Goal: Information Seeking & Learning: Learn about a topic

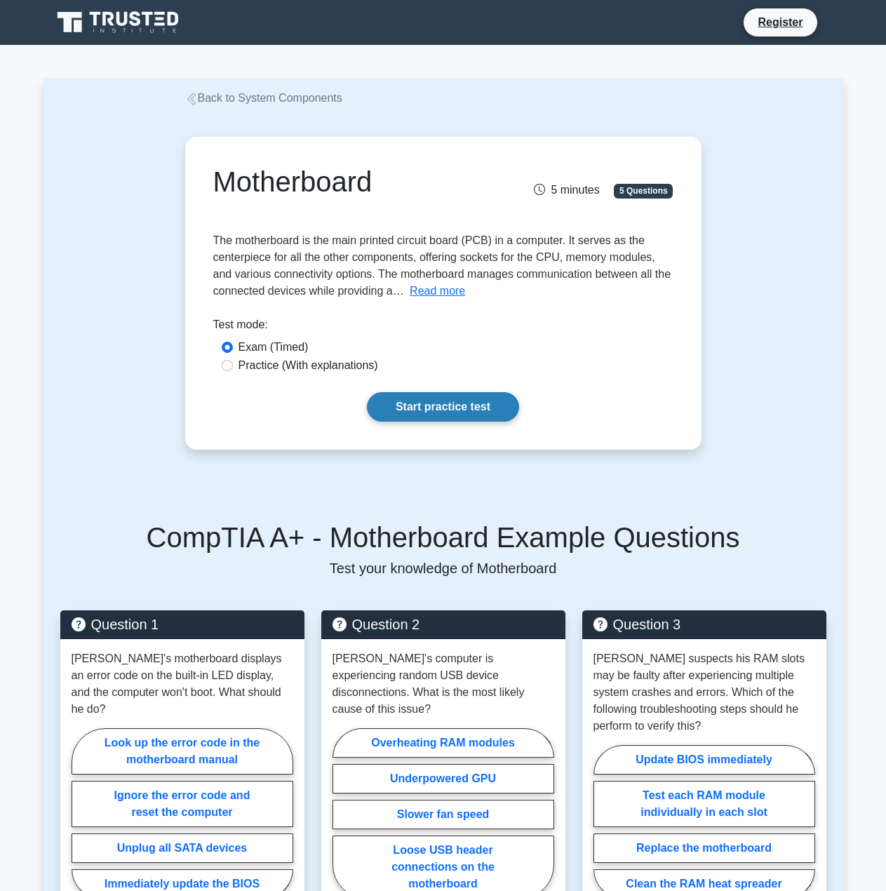
click at [409, 398] on link "Start practice test" at bounding box center [443, 406] width 152 height 29
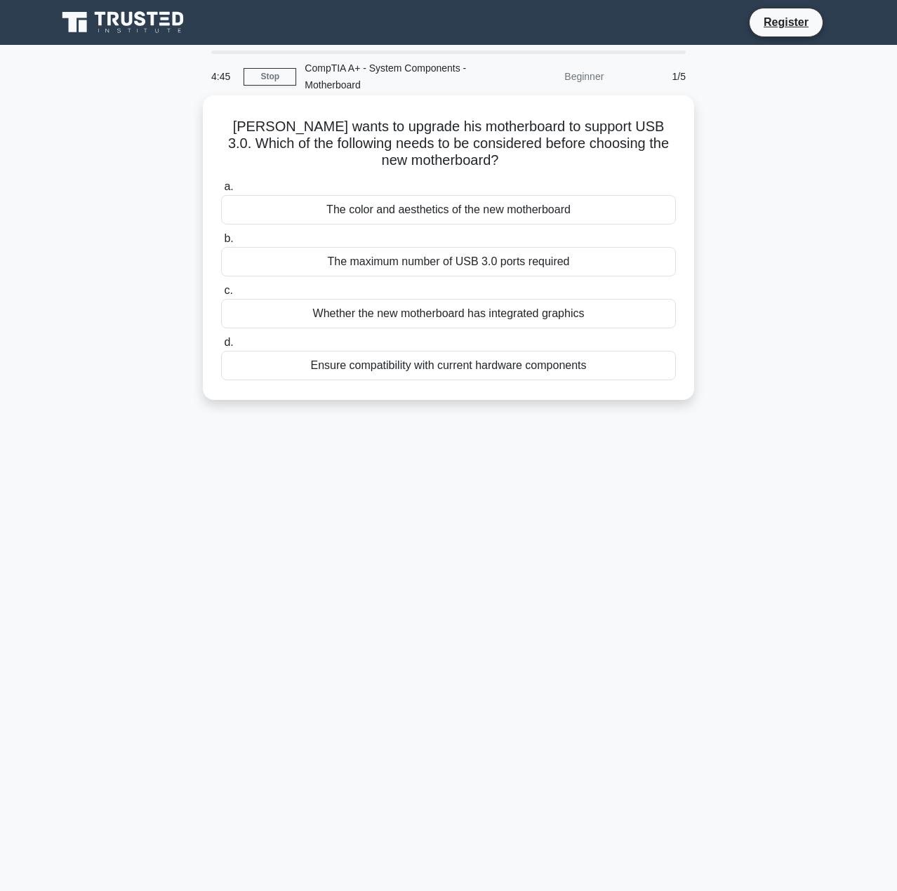
click at [476, 368] on div "Ensure compatibility with current hardware components" at bounding box center [448, 365] width 455 height 29
click at [221, 347] on input "d. Ensure compatibility with current hardware components" at bounding box center [221, 342] width 0 height 9
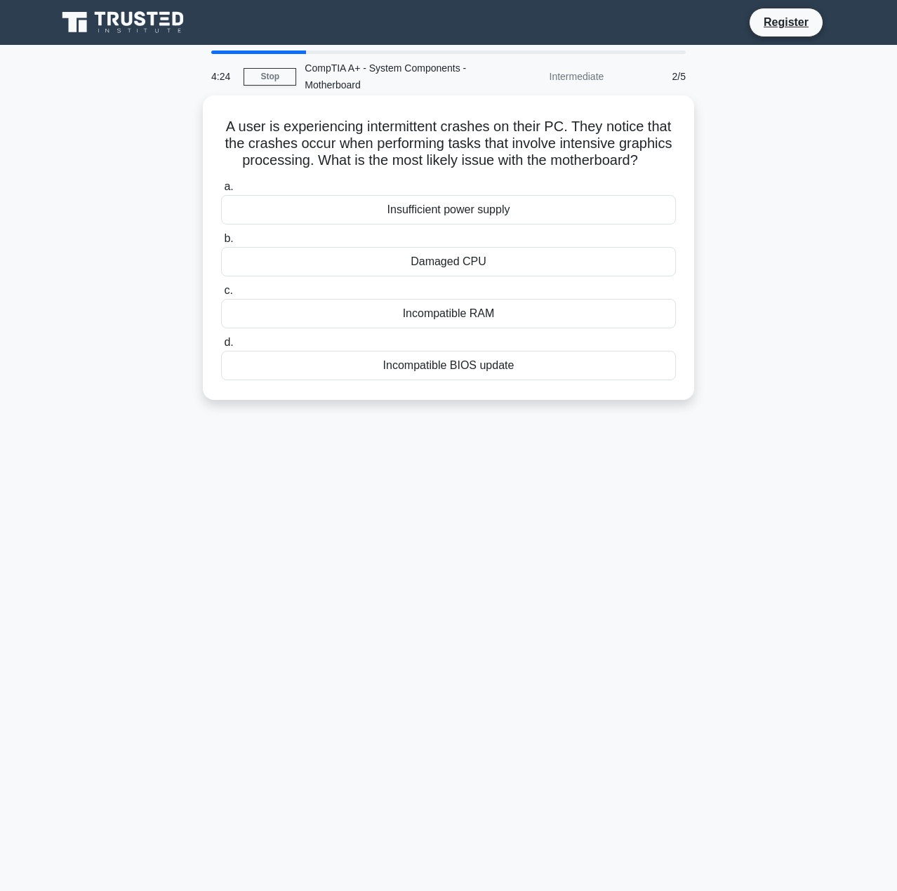
click at [471, 225] on div "Insufficient power supply" at bounding box center [448, 209] width 455 height 29
click at [221, 192] on input "a. Insufficient power supply" at bounding box center [221, 186] width 0 height 9
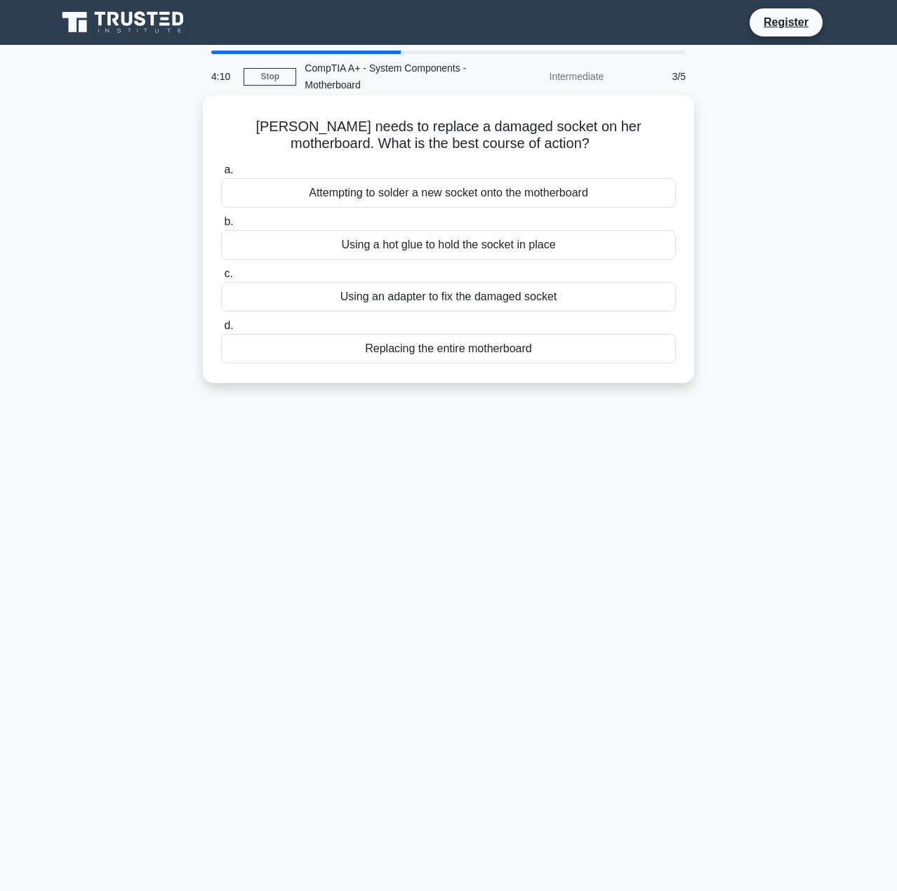
click at [439, 354] on div "Replacing the entire motherboard" at bounding box center [448, 348] width 455 height 29
click at [221, 331] on input "d. Replacing the entire motherboard" at bounding box center [221, 325] width 0 height 9
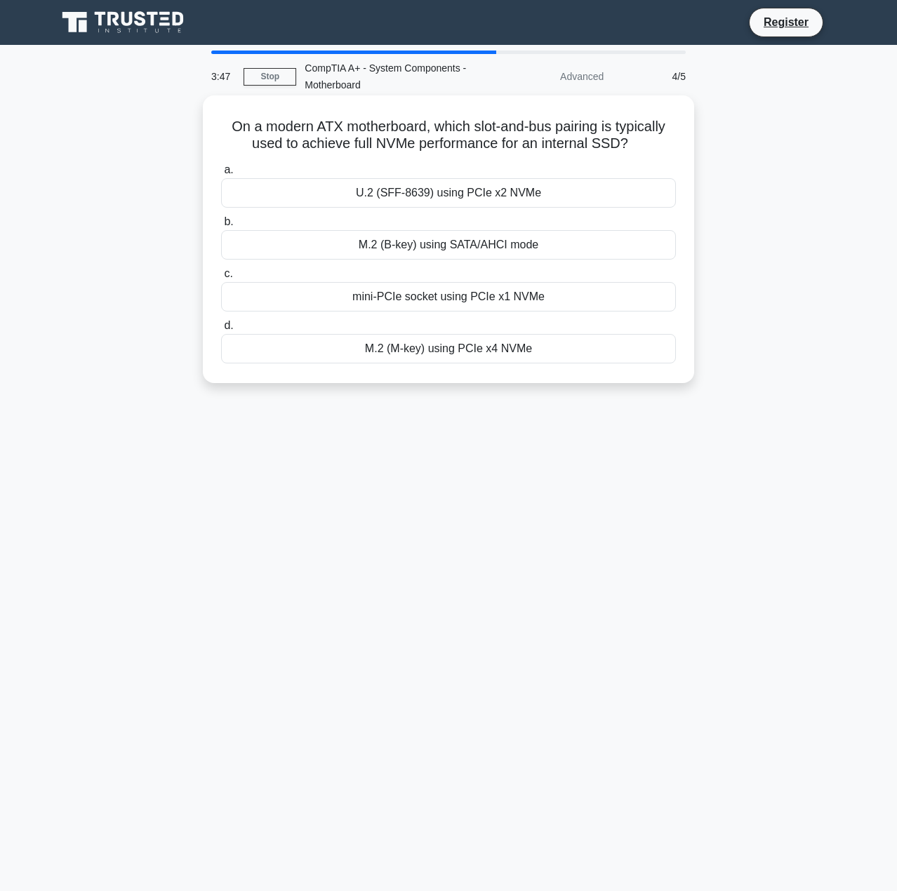
click at [466, 354] on div "M.2 (M-key) using PCIe x4 NVMe" at bounding box center [448, 348] width 455 height 29
click at [221, 331] on input "d. M.2 (M-key) using PCIe x4 NVMe" at bounding box center [221, 325] width 0 height 9
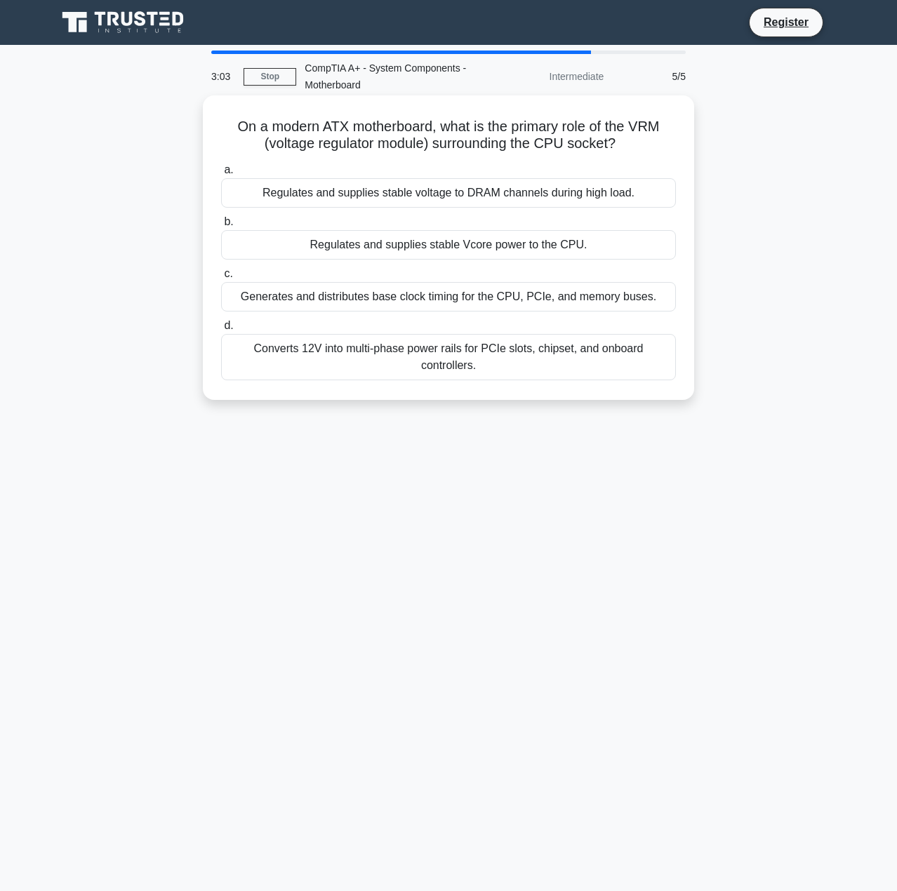
click at [526, 196] on div "Regulates and supplies stable voltage to DRAM channels during high load." at bounding box center [448, 192] width 455 height 29
click at [221, 175] on input "a. Regulates and supplies stable voltage to DRAM channels during high load." at bounding box center [221, 170] width 0 height 9
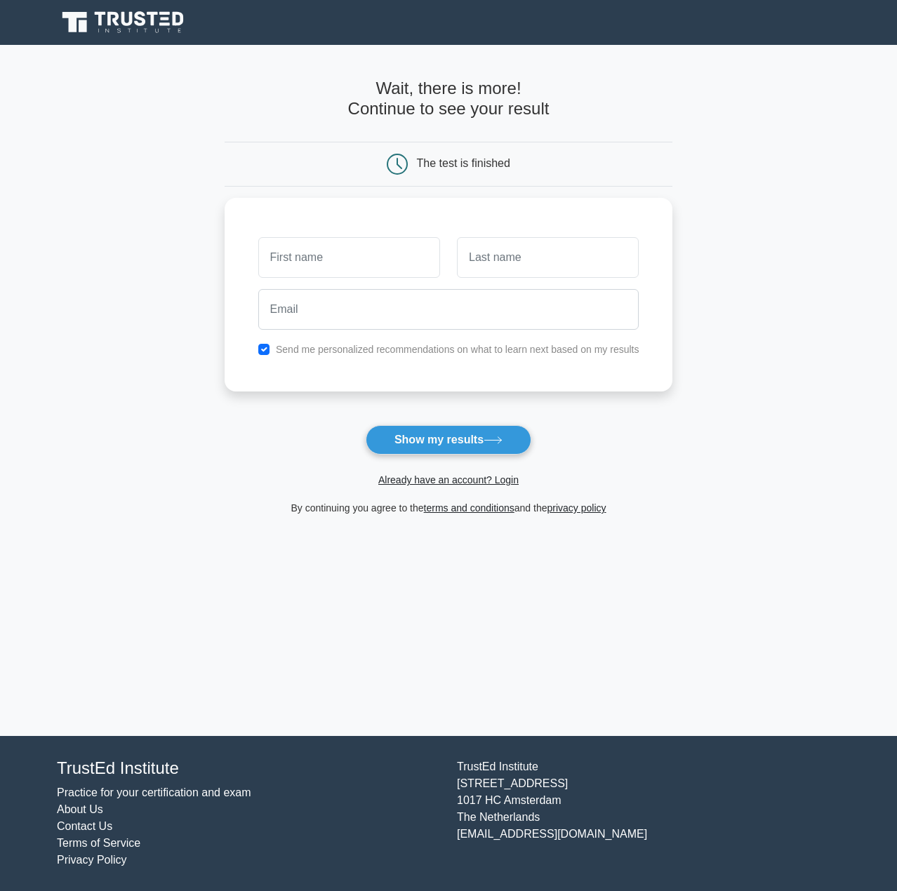
click at [461, 457] on div "Already have an account? Login" at bounding box center [449, 472] width 448 height 34
click at [458, 428] on button "Show my results" at bounding box center [449, 439] width 166 height 29
click at [265, 349] on input "checkbox" at bounding box center [263, 345] width 11 height 11
checkbox input "false"
click at [480, 444] on button "Show my results" at bounding box center [449, 439] width 166 height 29
